Goal: Download file/media

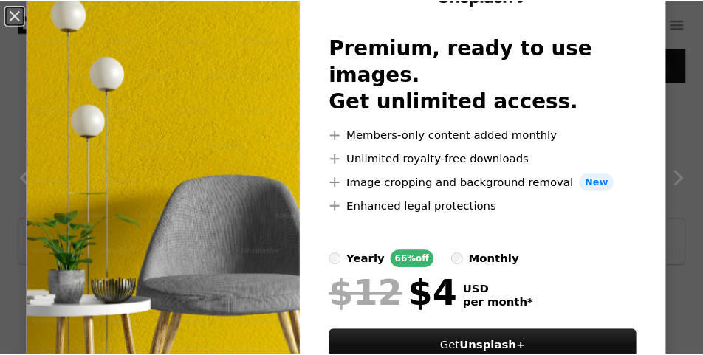
scroll to position [52, 0]
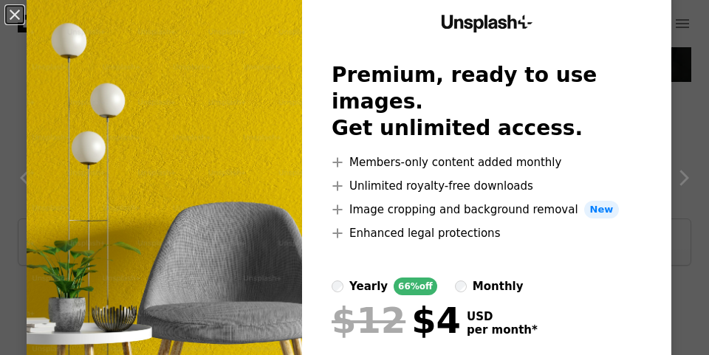
click at [696, 18] on div "An X shape Unsplash+ Premium, ready to use images. Get unlimited access. A plus…" at bounding box center [354, 177] width 709 height 355
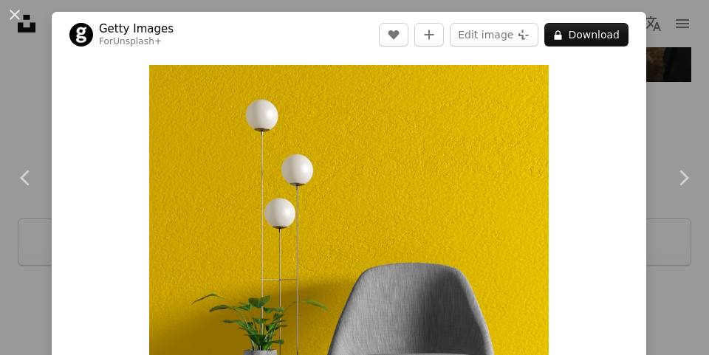
click at [671, 35] on div "An X shape Chevron left Chevron right Getty Images For Unsplash+ A heart A plus…" at bounding box center [354, 177] width 709 height 355
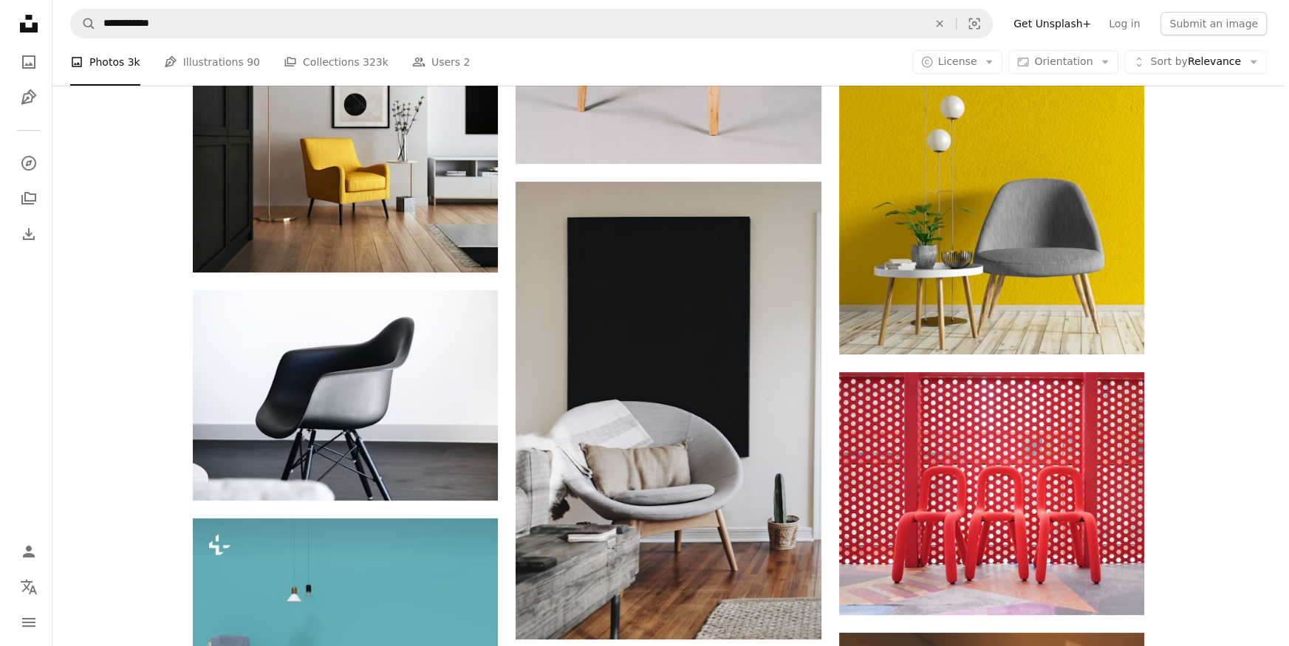
scroll to position [388, 0]
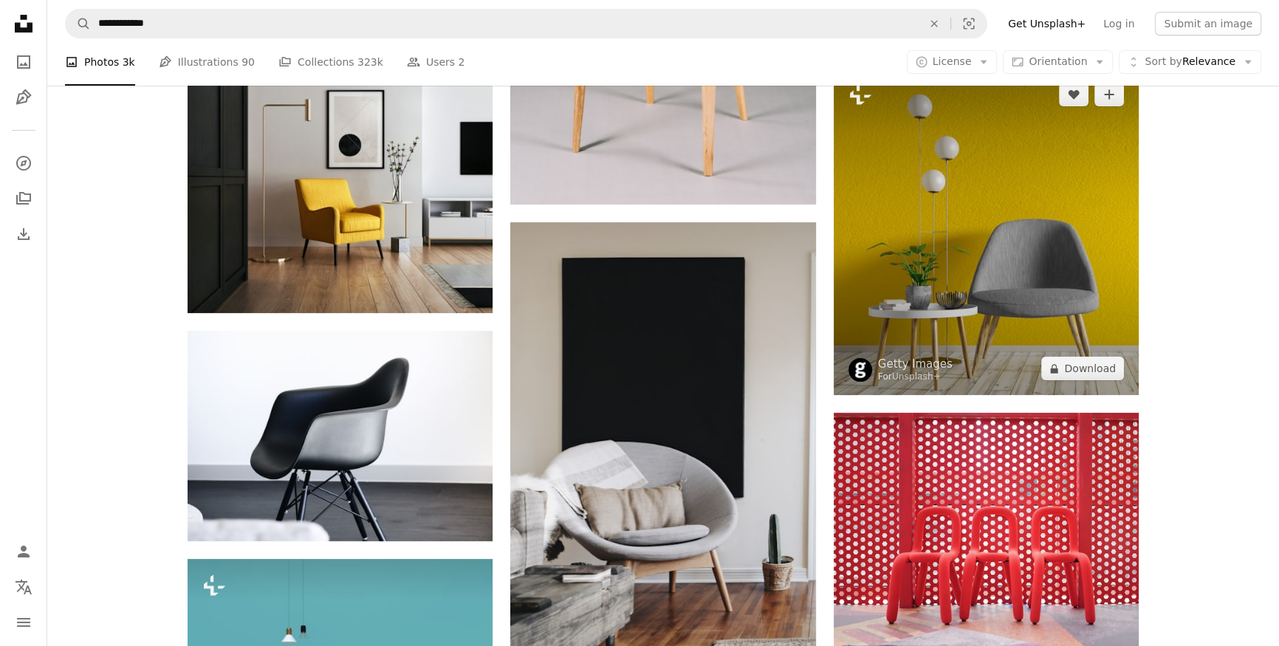
click at [990, 205] on img at bounding box center [986, 231] width 305 height 327
